Goal: Navigation & Orientation: Find specific page/section

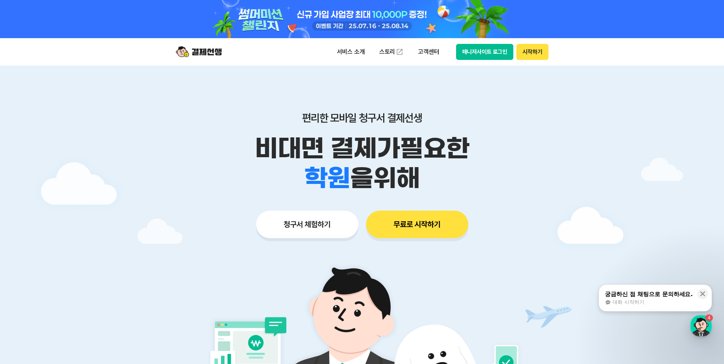
click at [484, 53] on button "매니저사이트 로그인" at bounding box center [485, 52] width 58 height 16
click at [480, 47] on button "매니저사이트 로그인" at bounding box center [485, 52] width 58 height 16
click at [488, 54] on button "매니저사이트 로그인" at bounding box center [485, 52] width 58 height 16
click at [479, 52] on button "매니저사이트 로그인" at bounding box center [485, 52] width 58 height 16
click at [487, 50] on button "매니저사이트 로그인" at bounding box center [485, 52] width 58 height 16
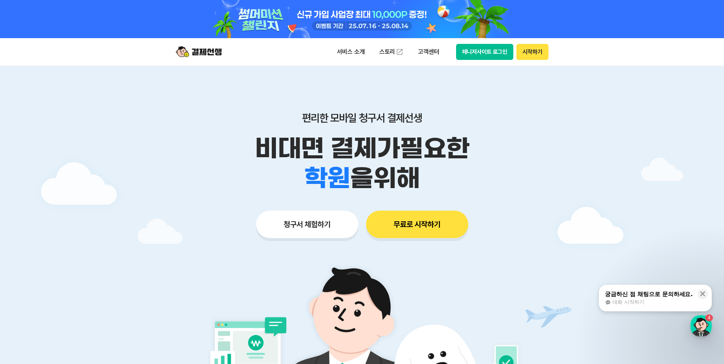
click at [495, 51] on button "매니저사이트 로그인" at bounding box center [485, 52] width 58 height 16
click at [482, 50] on button "매니저사이트 로그인" at bounding box center [485, 52] width 58 height 16
click at [482, 51] on button "매니저사이트 로그인" at bounding box center [485, 52] width 58 height 16
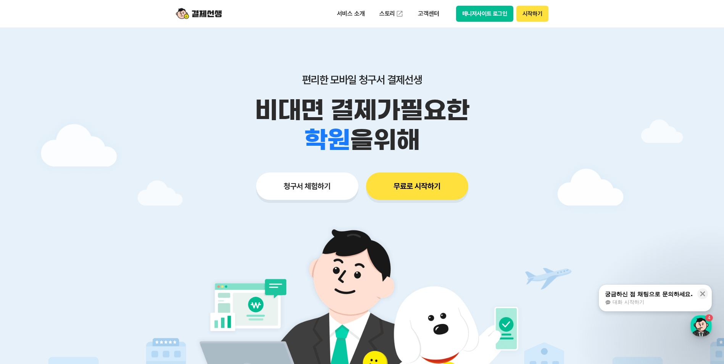
click at [471, 17] on button "매니저사이트 로그인" at bounding box center [485, 14] width 58 height 16
click at [489, 18] on button "매니저사이트 로그인" at bounding box center [485, 14] width 58 height 16
click at [475, 16] on button "매니저사이트 로그인" at bounding box center [485, 14] width 58 height 16
click at [488, 18] on button "매니저사이트 로그인" at bounding box center [485, 14] width 58 height 16
click at [481, 16] on button "매니저사이트 로그인" at bounding box center [485, 14] width 58 height 16
